Goal: Navigation & Orientation: Find specific page/section

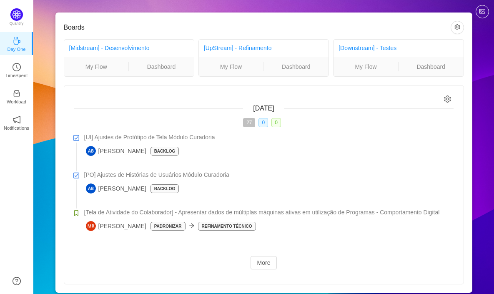
scroll to position [8, 0]
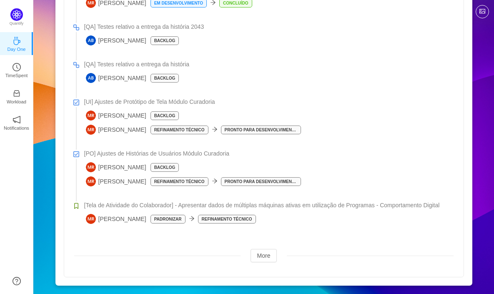
scroll to position [187, 0]
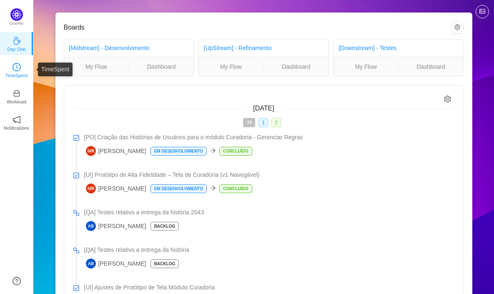
click at [15, 72] on p "TimeSpent" at bounding box center [16, 76] width 23 height 8
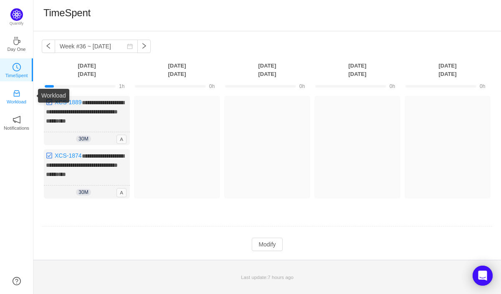
click at [21, 93] on link "Workload" at bounding box center [17, 96] width 8 height 8
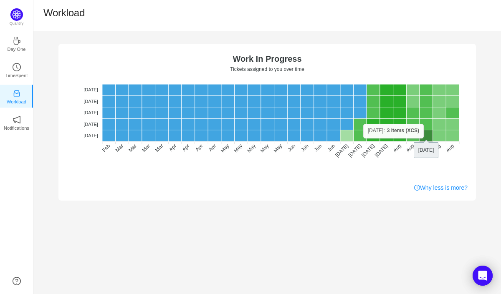
click at [423, 138] on rect at bounding box center [425, 135] width 13 height 11
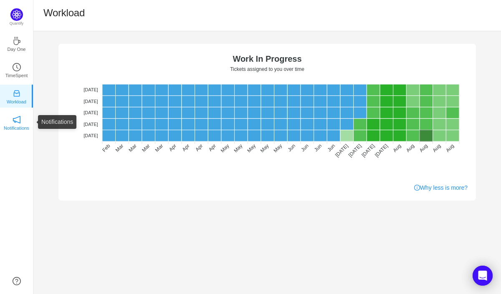
click at [20, 123] on icon "icon: notification" at bounding box center [17, 120] width 8 height 8
